Goal: Download file/media

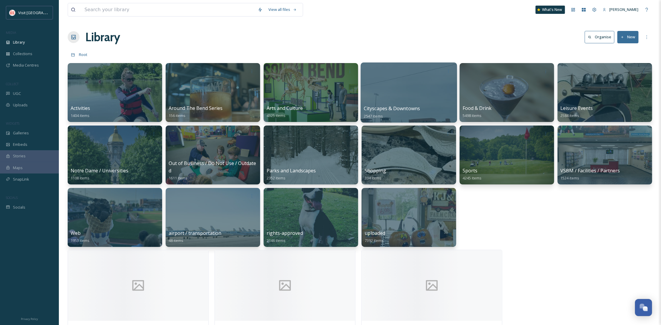
scroll to position [90, 0]
click at [287, 9] on div "View all files" at bounding box center [283, 9] width 34 height 11
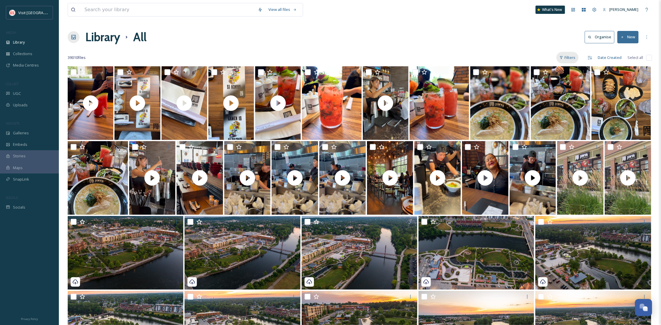
click at [564, 56] on div "Filters" at bounding box center [568, 57] width 22 height 11
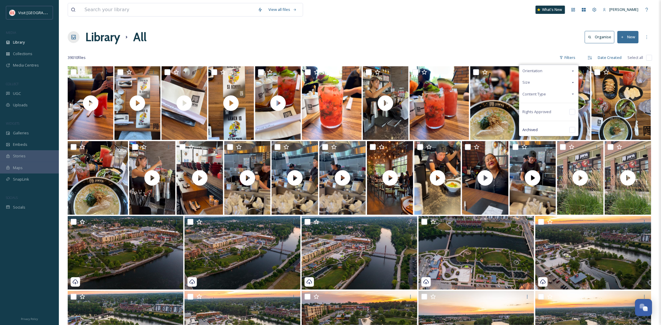
click at [548, 90] on div "Content Type" at bounding box center [549, 93] width 59 height 11
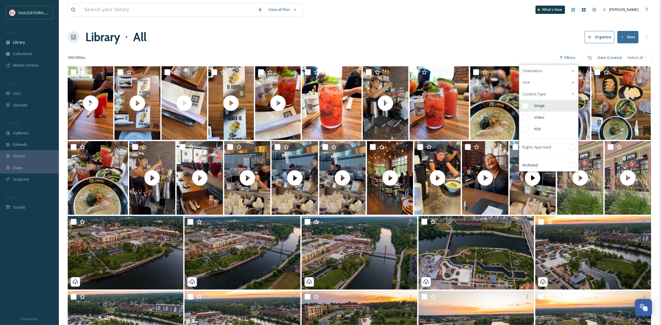
click at [545, 101] on div "Image" at bounding box center [549, 106] width 59 height 12
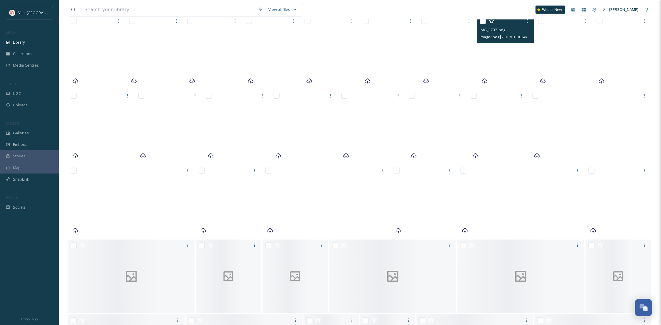
scroll to position [4602, 0]
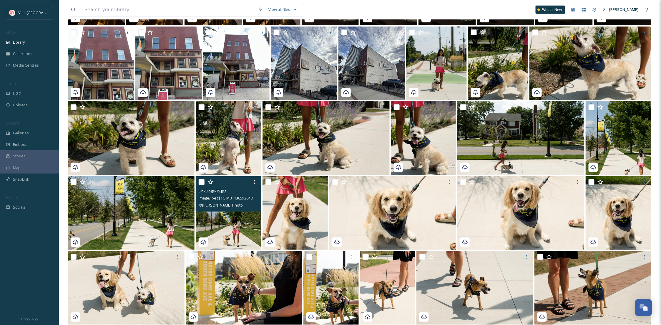
click at [225, 216] on img at bounding box center [229, 213] width 66 height 74
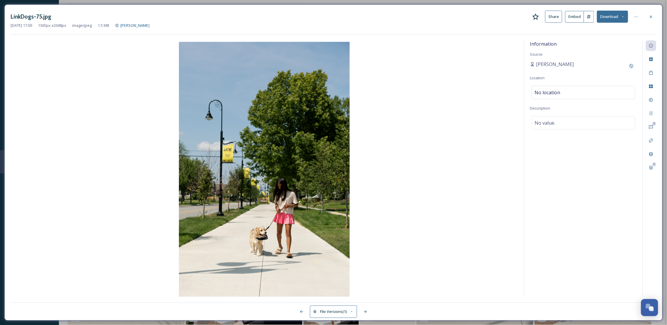
click at [613, 19] on button "Download" at bounding box center [612, 17] width 31 height 12
click at [605, 30] on span "Download Original (1365 x 2048)" at bounding box center [597, 30] width 56 height 6
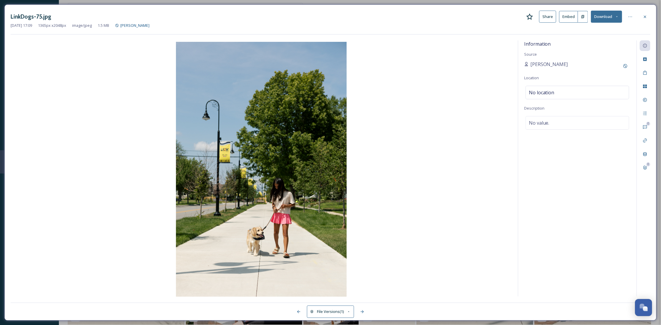
click at [617, 17] on icon at bounding box center [617, 17] width 4 height 4
click at [588, 34] on div "Download Original (1365 x 2048)" at bounding box center [592, 29] width 62 height 11
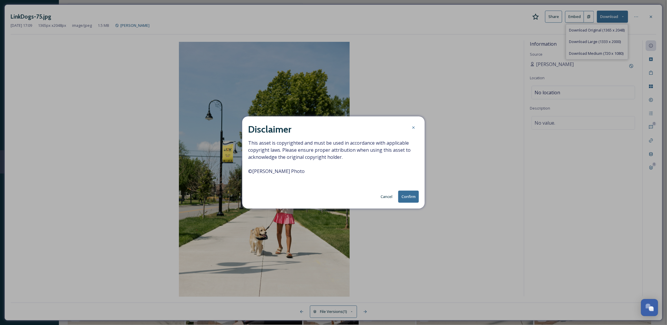
click at [410, 196] on button "Confirm" at bounding box center [408, 197] width 21 height 12
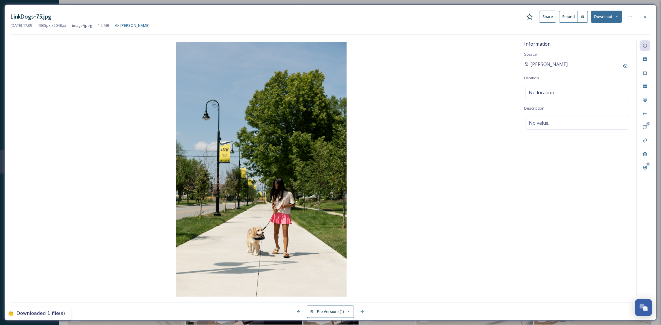
click at [651, 16] on div "LinkDogs-75.jpg Share Embed Download [DATE] 17:09 1365 px x 2048 px image/jpeg …" at bounding box center [330, 162] width 653 height 316
click at [651, 16] on div at bounding box center [645, 16] width 11 height 11
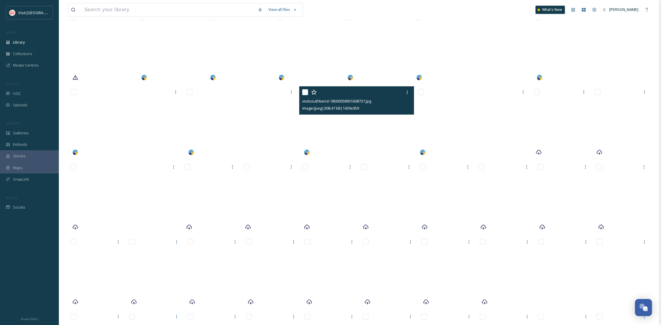
scroll to position [11827, 0]
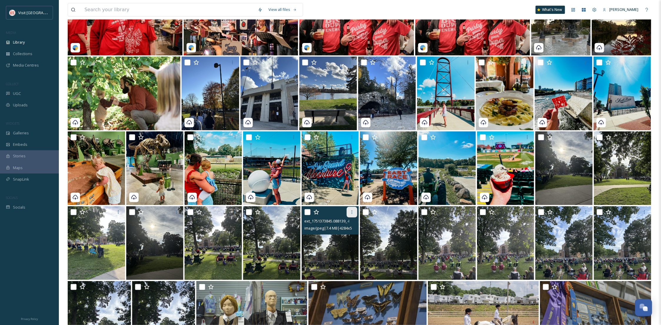
click at [347, 214] on div at bounding box center [352, 212] width 11 height 11
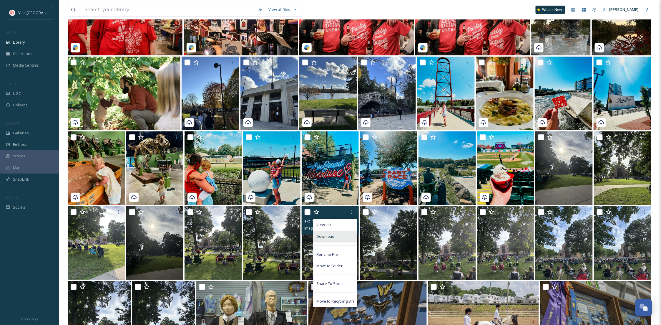
click at [338, 236] on div "Download" at bounding box center [336, 236] width 44 height 11
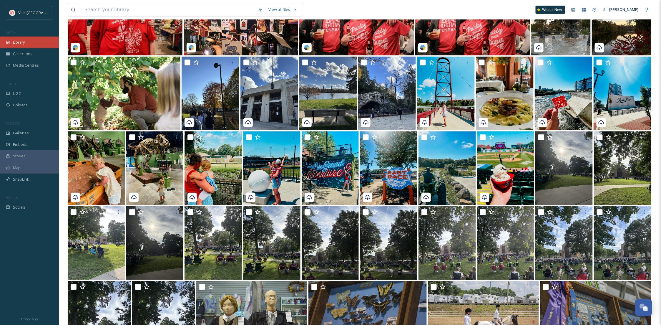
click at [13, 41] on span "Library" at bounding box center [19, 42] width 12 height 6
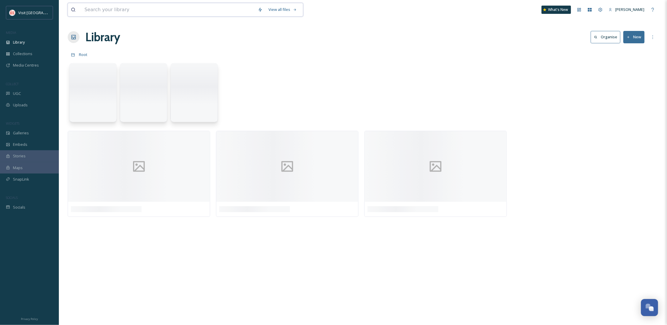
click at [134, 8] on input at bounding box center [168, 9] width 173 height 13
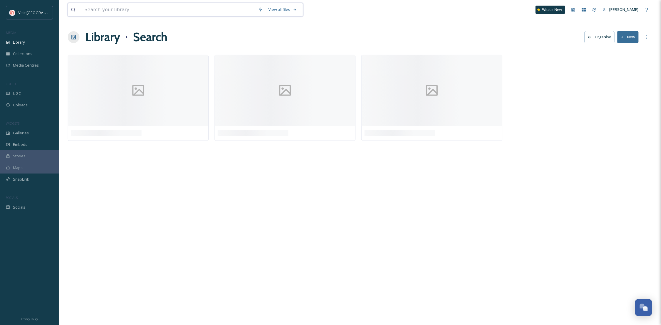
click at [121, 6] on input at bounding box center [168, 9] width 173 height 13
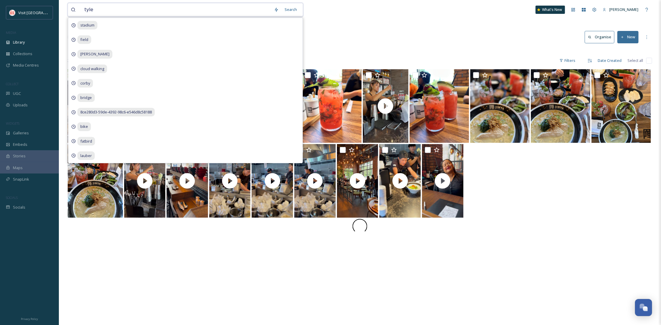
type input "[PERSON_NAME]"
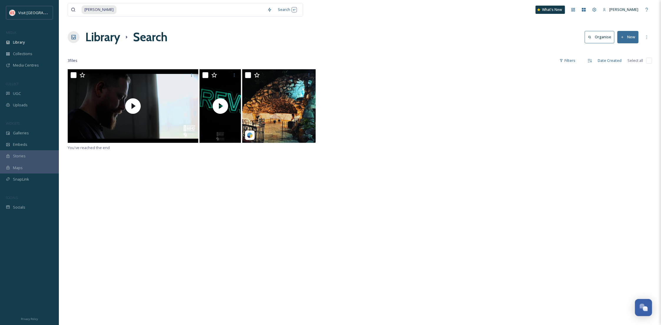
click at [400, 240] on div "You've reached the end" at bounding box center [360, 231] width 585 height 325
click at [26, 41] on div "Library" at bounding box center [29, 42] width 59 height 11
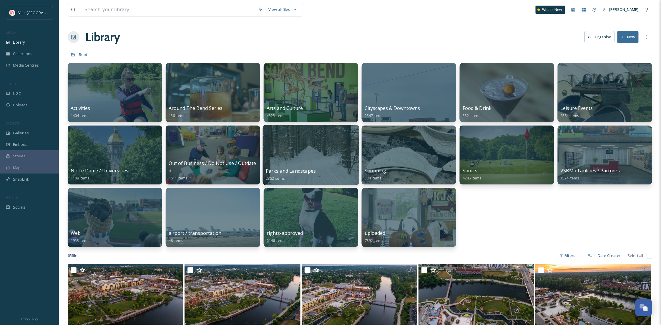
click at [346, 162] on div at bounding box center [311, 155] width 96 height 60
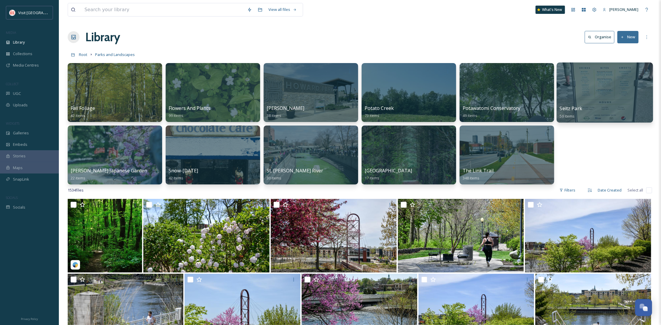
click at [559, 108] on div at bounding box center [605, 92] width 96 height 60
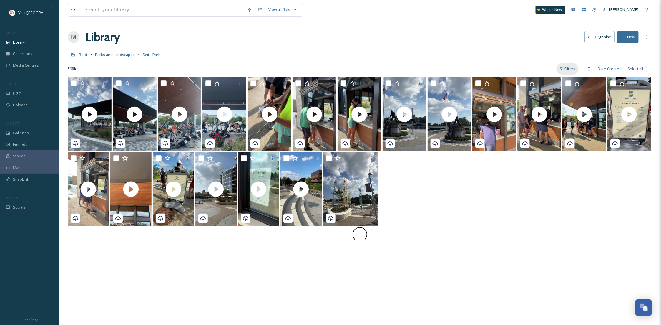
click at [561, 68] on icon at bounding box center [562, 69] width 4 height 4
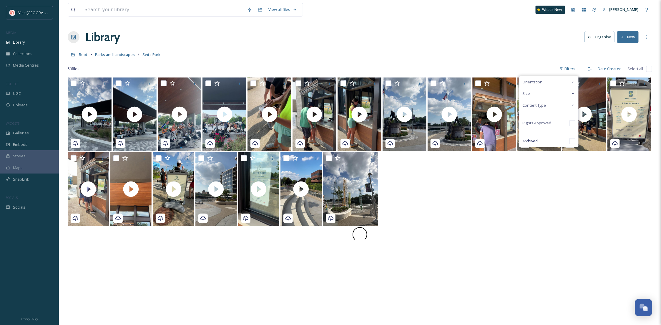
click at [534, 108] on span "Content Type" at bounding box center [535, 105] width 24 height 6
click at [536, 120] on div "Image" at bounding box center [549, 117] width 59 height 12
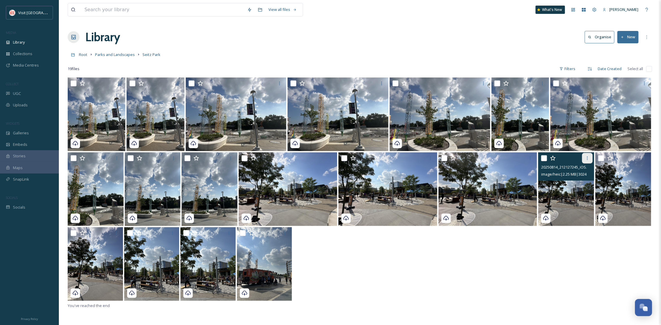
click at [585, 158] on icon at bounding box center [587, 158] width 5 height 5
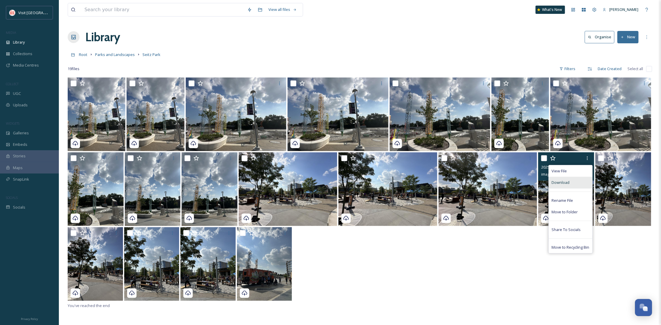
click at [566, 180] on span "Download" at bounding box center [561, 183] width 18 height 6
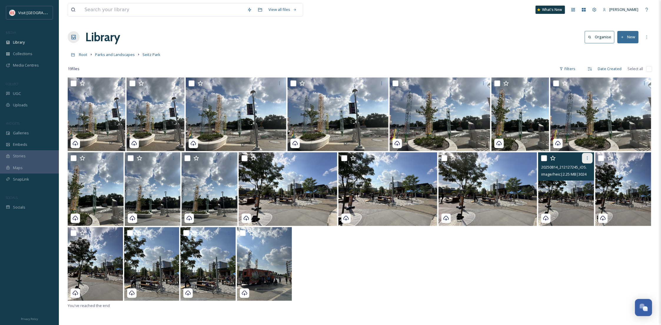
click at [584, 160] on div at bounding box center [587, 158] width 11 height 11
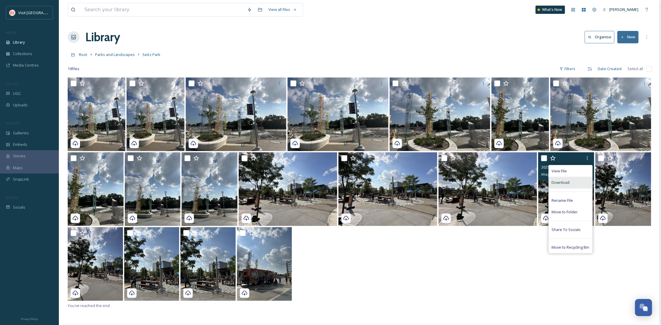
click at [576, 181] on div "Download" at bounding box center [571, 182] width 44 height 11
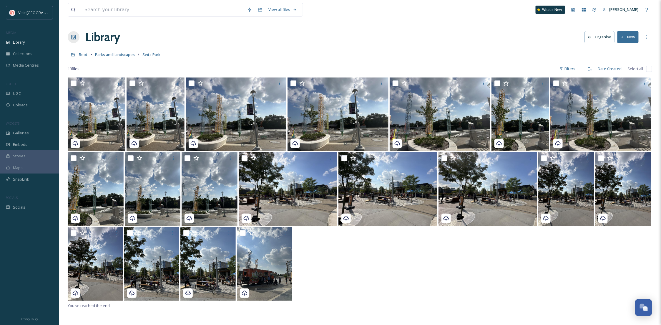
click at [454, 245] on div at bounding box center [360, 264] width 585 height 75
click at [111, 12] on input at bounding box center [163, 9] width 163 height 13
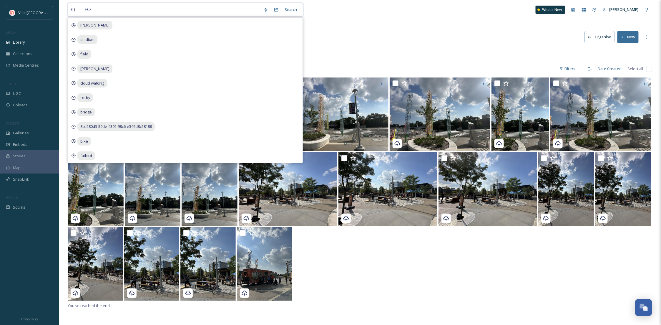
type input "F"
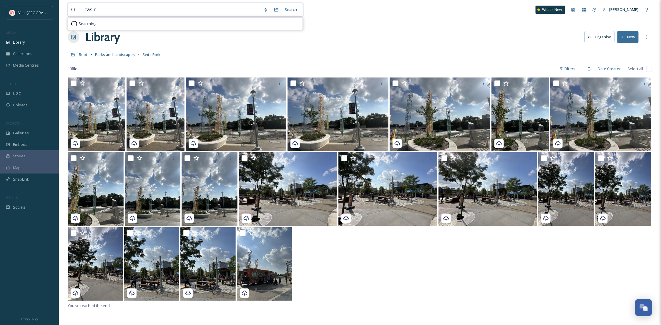
type input "casino"
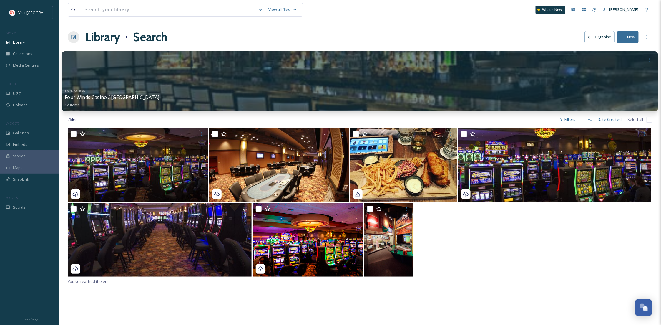
click at [140, 79] on div at bounding box center [360, 81] width 597 height 60
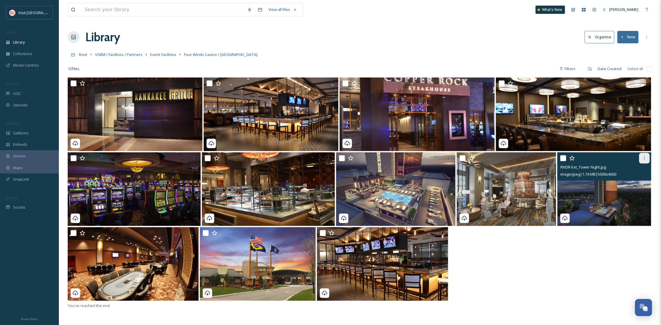
click at [645, 157] on icon at bounding box center [644, 158] width 5 height 5
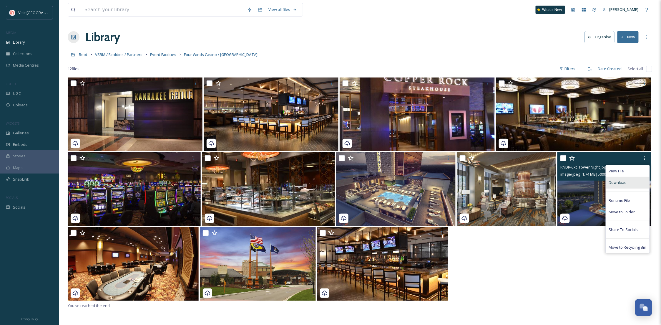
click at [627, 185] on div "Download" at bounding box center [628, 182] width 44 height 11
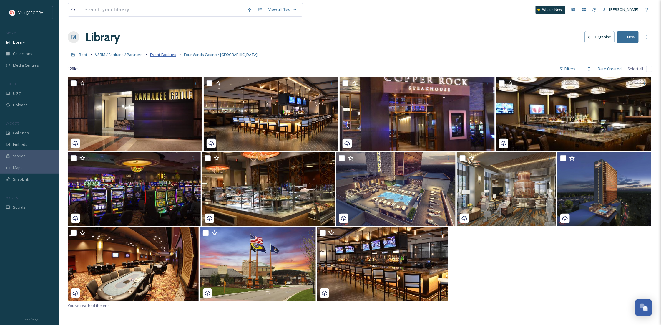
click at [161, 53] on span "Event Facilities" at bounding box center [163, 54] width 26 height 5
